Goal: Information Seeking & Learning: Learn about a topic

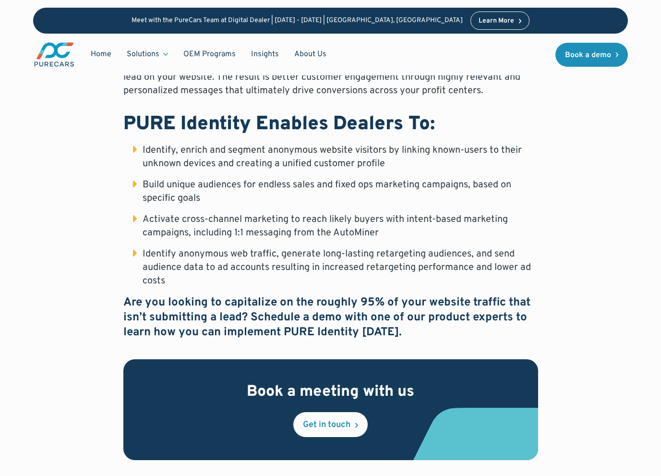
scroll to position [705, 0]
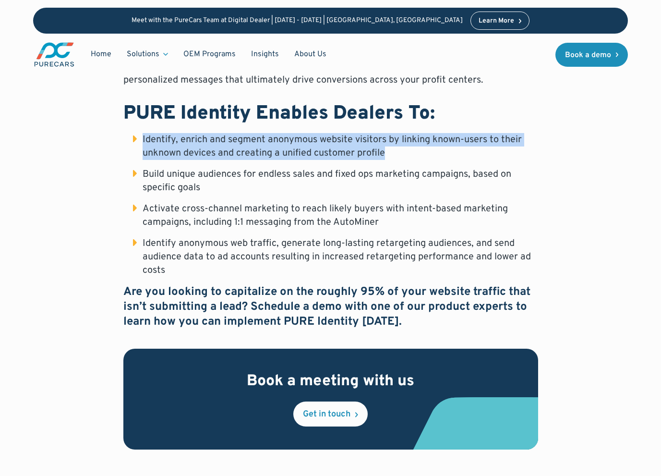
drag, startPoint x: 387, startPoint y: 153, endPoint x: 119, endPoint y: 140, distance: 268.3
click at [119, 140] on div "Introducing a revolutionary enhancement to the AutoMiner Customer Data Platform…" at bounding box center [330, 117] width 595 height 664
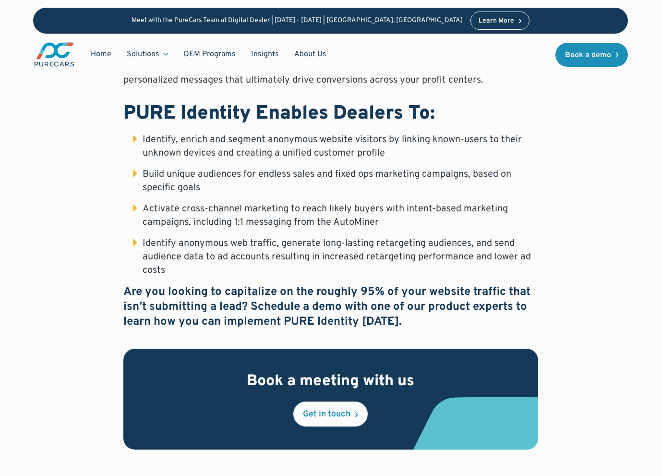
drag, startPoint x: 140, startPoint y: 242, endPoint x: 135, endPoint y: 242, distance: 4.8
click at [140, 242] on li "Identify anonymous web traffic, generate long-lasting retargeting audiences, an…" at bounding box center [335, 257] width 405 height 40
click at [134, 241] on li "Identify anonymous web traffic, generate long-lasting retargeting audiences, an…" at bounding box center [335, 257] width 405 height 40
drag, startPoint x: 134, startPoint y: 207, endPoint x: 136, endPoint y: 196, distance: 11.9
click at [134, 207] on li "Activate cross-channel marketing to reach likely buyers with intent-based marke…" at bounding box center [335, 215] width 405 height 27
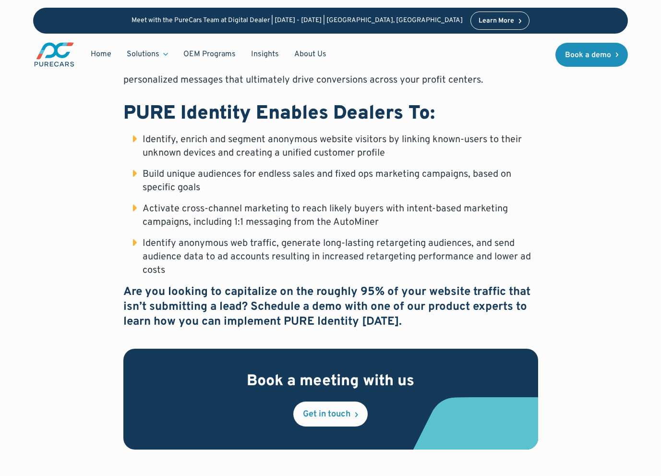
drag, startPoint x: 134, startPoint y: 174, endPoint x: 134, endPoint y: 162, distance: 12.5
click at [134, 174] on li "Build unique audiences for endless sales and fixed ops marketing campaigns, bas…" at bounding box center [335, 181] width 405 height 27
click at [134, 140] on li "Identify, enrich and segment anonymous website visitors by linking known-users …" at bounding box center [335, 146] width 405 height 27
click at [120, 283] on div "Introducing a revolutionary enhancement to the AutoMiner Customer Data Platform…" at bounding box center [330, 117] width 595 height 664
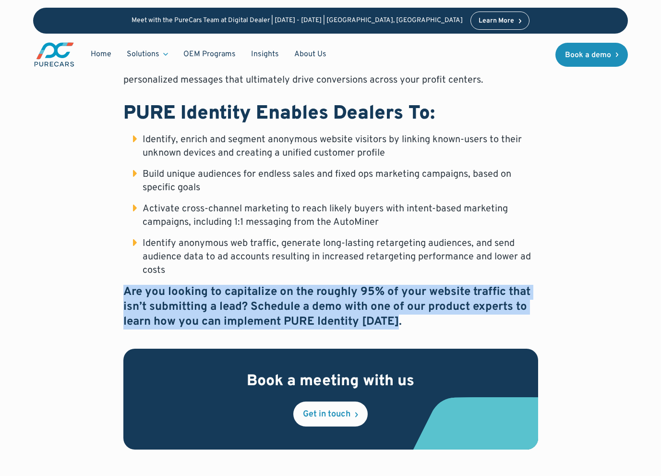
drag, startPoint x: 434, startPoint y: 318, endPoint x: 101, endPoint y: 282, distance: 335.3
click at [101, 282] on div "Introducing a revolutionary enhancement to the AutoMiner Customer Data Platform…" at bounding box center [330, 117] width 595 height 664
click at [349, 324] on strong "Are you looking to capitalize on the roughly 95% of your website traffic that i…" at bounding box center [326, 307] width 407 height 44
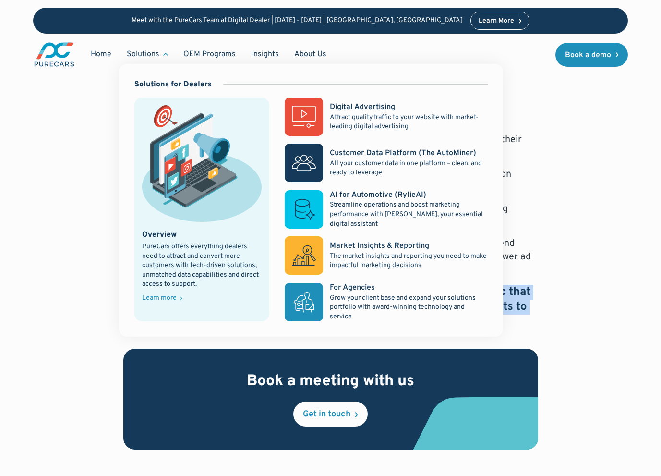
click at [144, 54] on div "Solutions" at bounding box center [143, 54] width 33 height 11
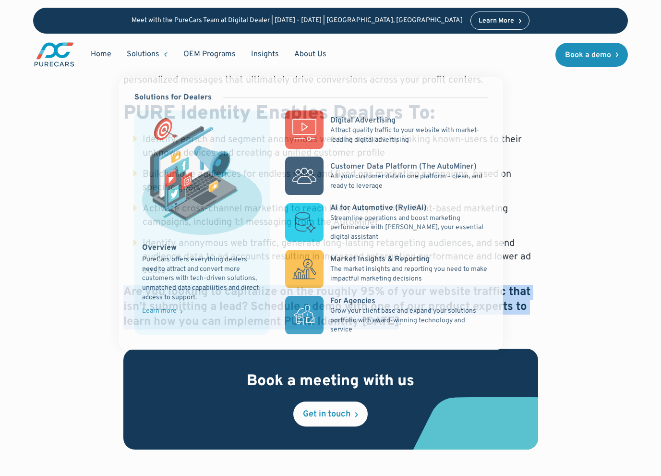
click at [152, 51] on div "Solutions" at bounding box center [143, 54] width 33 height 11
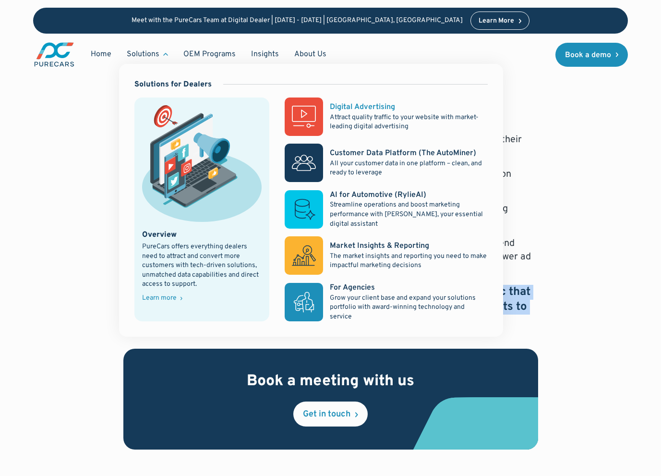
click at [392, 120] on p "Attract quality traffic to your website with market-leading digital advertising" at bounding box center [409, 122] width 158 height 19
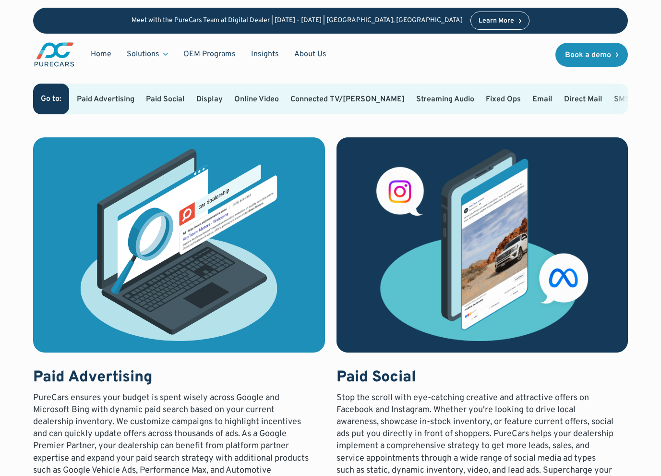
scroll to position [512, 0]
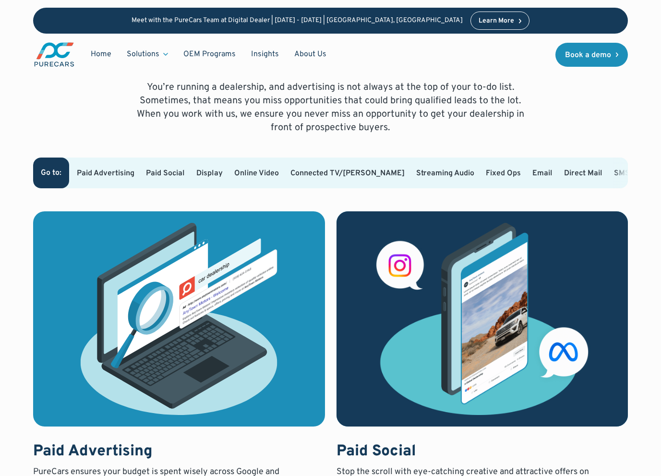
click at [99, 169] on link "Paid Advertising" at bounding box center [106, 174] width 58 height 10
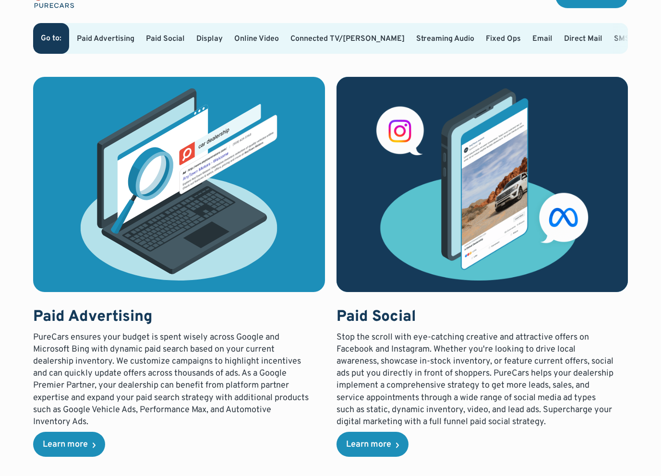
scroll to position [648, 0]
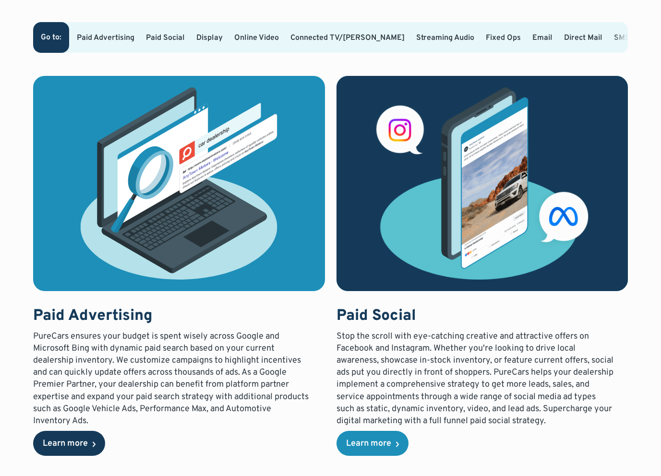
click at [63, 446] on div "Learn more" at bounding box center [65, 443] width 45 height 9
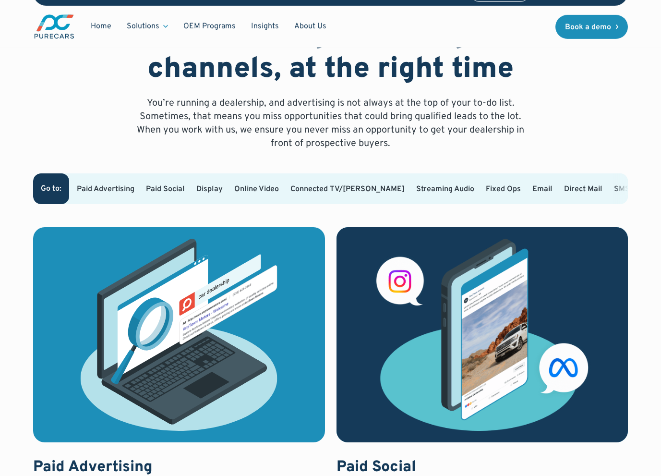
scroll to position [512, 0]
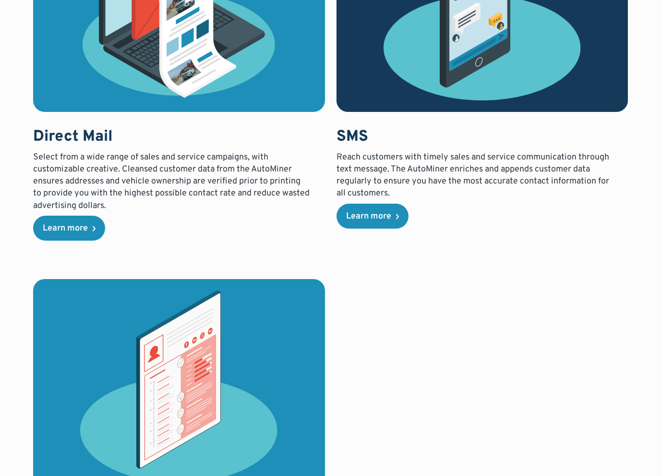
scroll to position [2497, 0]
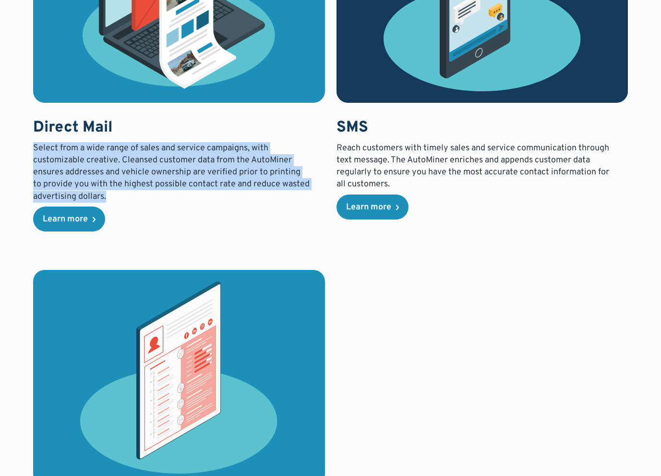
drag, startPoint x: 102, startPoint y: 208, endPoint x: 33, endPoint y: 162, distance: 83.1
click at [33, 162] on p "Select from a wide range of sales and service campaigns, with customizable crea…" at bounding box center [171, 172] width 277 height 61
click at [76, 185] on p "Select from a wide range of sales and service campaigns, with customizable crea…" at bounding box center [171, 172] width 277 height 61
drag, startPoint x: 110, startPoint y: 210, endPoint x: 27, endPoint y: 161, distance: 96.3
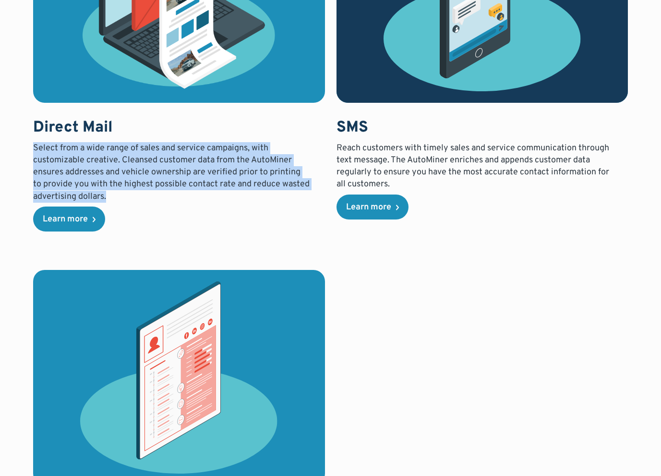
click at [69, 171] on p "Select from a wide range of sales and service campaigns, with customizable crea…" at bounding box center [171, 172] width 277 height 61
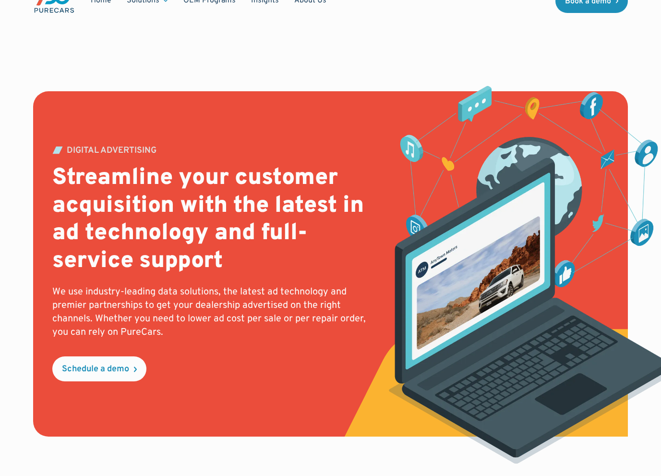
scroll to position [0, 0]
